Goal: Find contact information: Find contact information

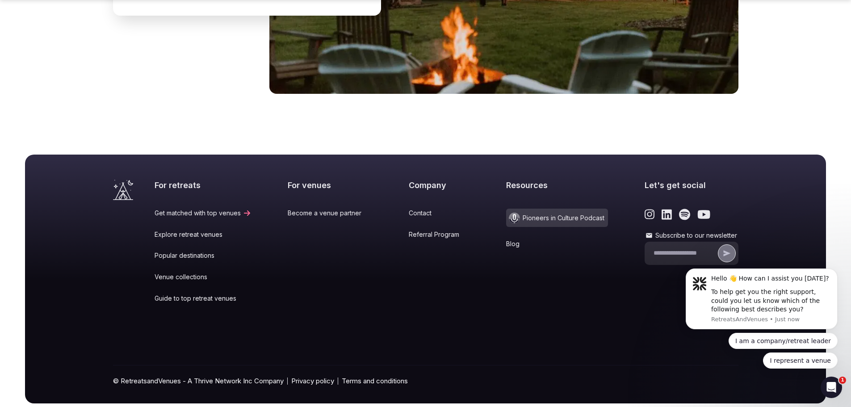
click at [419, 209] on link "Contact" at bounding box center [439, 213] width 61 height 9
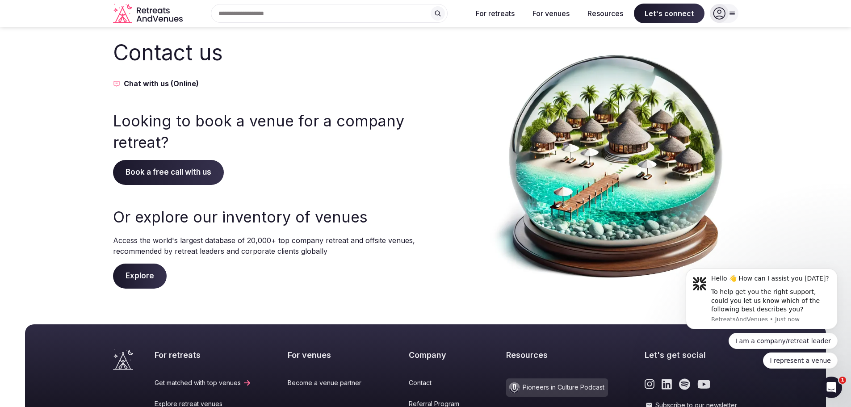
click at [140, 84] on button "Chat with us (Online)" at bounding box center [265, 83] width 304 height 11
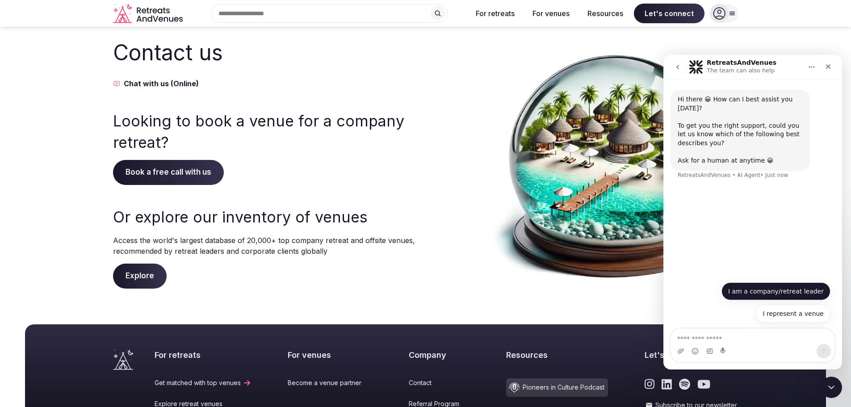
click at [765, 288] on button "I am a company/retreat leader" at bounding box center [775, 291] width 109 height 18
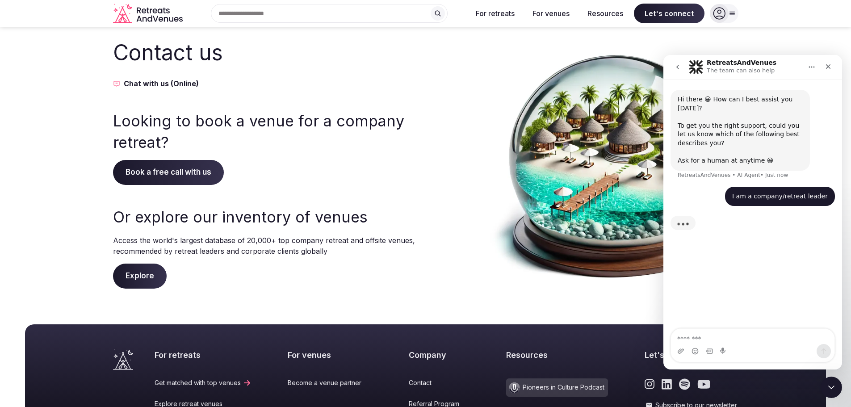
click at [703, 331] on textarea "Message…" at bounding box center [752, 336] width 163 height 15
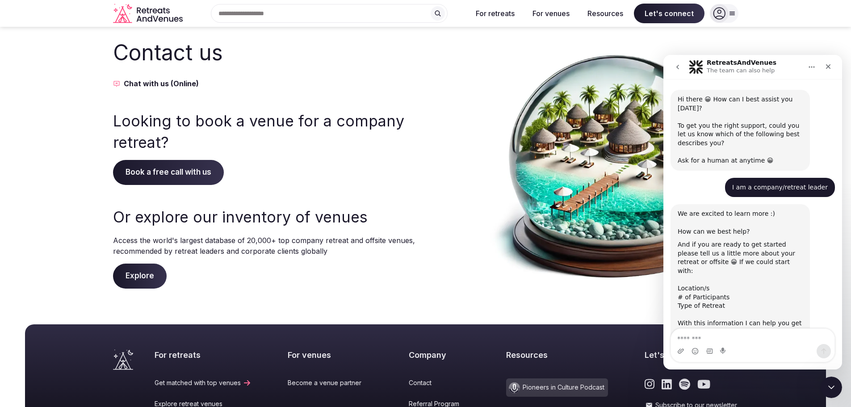
scroll to position [41, 0]
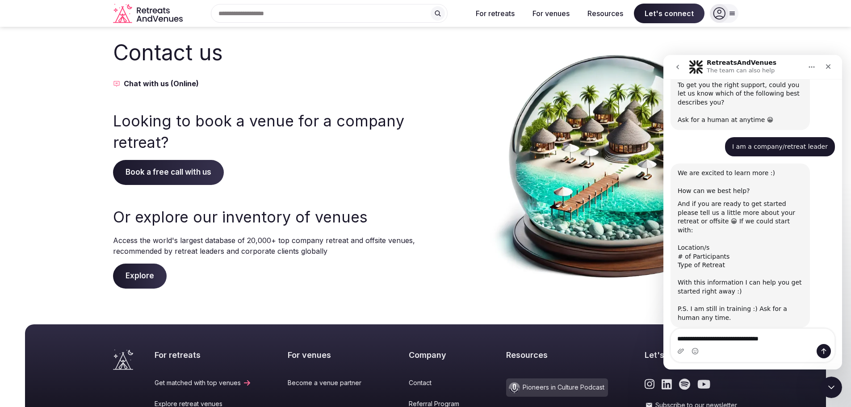
type textarea "**********"
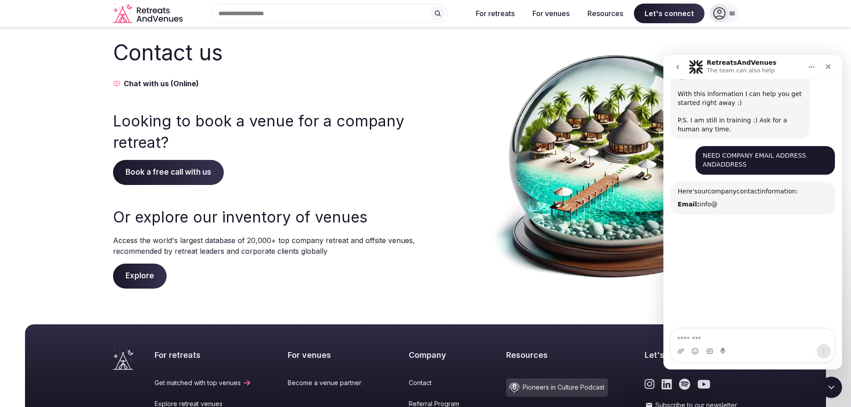
scroll to position [281, 0]
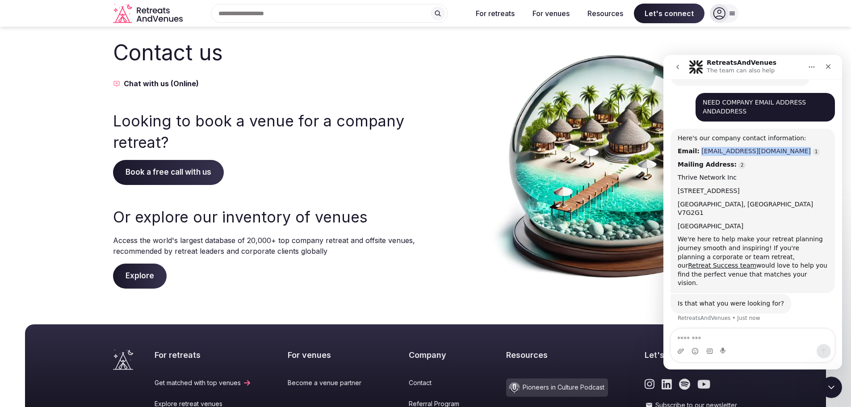
drag, startPoint x: 791, startPoint y: 135, endPoint x: 696, endPoint y: 133, distance: 94.7
click at [696, 147] on div "Email: [EMAIL_ADDRESS][DOMAIN_NAME]" at bounding box center [752, 151] width 150 height 9
copy link "[EMAIL_ADDRESS][DOMAIN_NAME]"
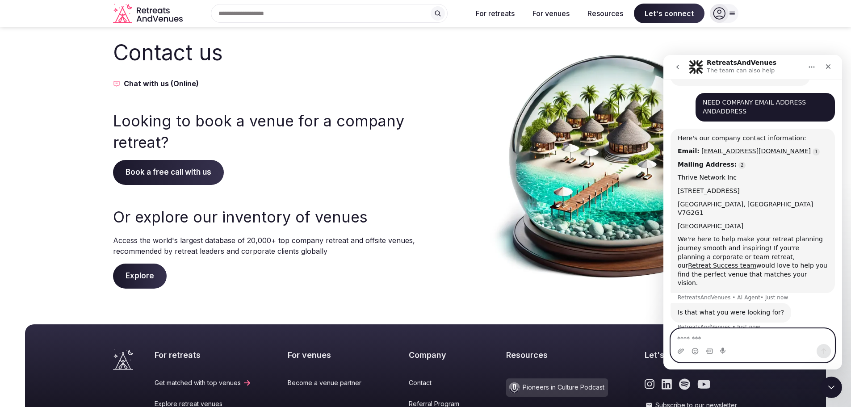
click at [720, 330] on textarea "Message…" at bounding box center [752, 336] width 163 height 15
type textarea "**********"
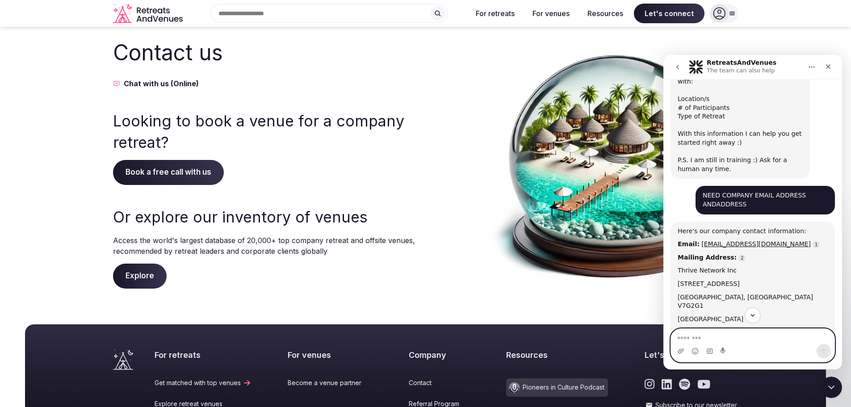
scroll to position [187, 0]
